Goal: Transaction & Acquisition: Purchase product/service

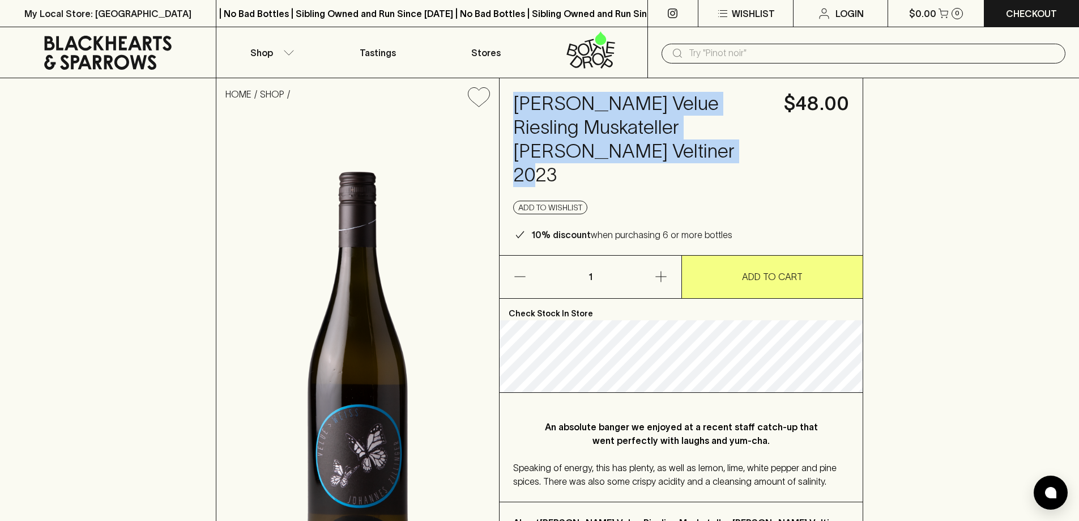
drag, startPoint x: 652, startPoint y: 152, endPoint x: 516, endPoint y: 106, distance: 144.3
click at [516, 106] on h4 "Johannes Zillinger Velue Riesling Muskateller Gruner Veltiner 2023" at bounding box center [641, 139] width 257 height 95
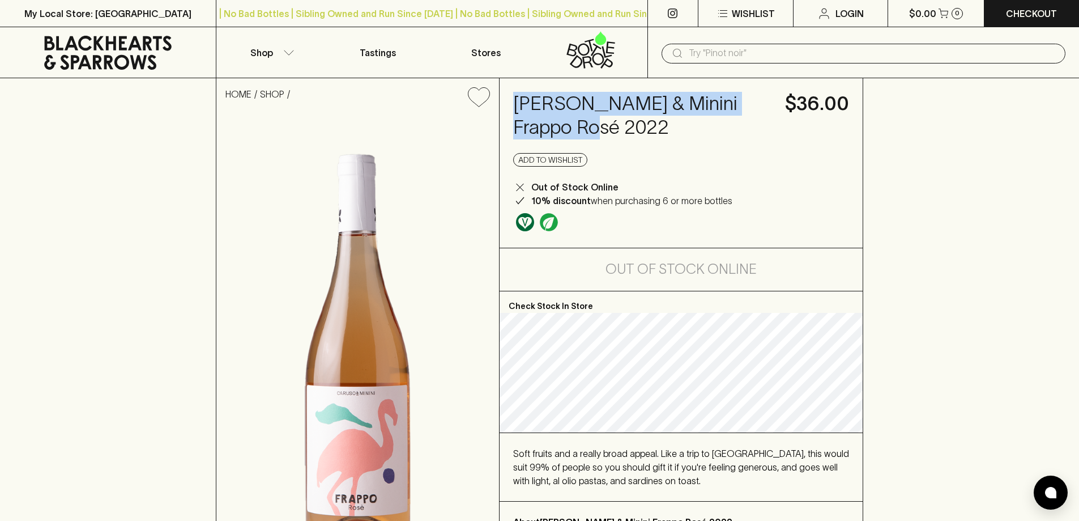
drag, startPoint x: 556, startPoint y: 130, endPoint x: 501, endPoint y: 101, distance: 62.1
click at [501, 101] on div "[PERSON_NAME] & Minini Frappo Rosé 2022 $36.00 Add to wishlist Out of Stock Onl…" at bounding box center [681, 162] width 363 height 169
